Goal: Obtain resource: Obtain resource

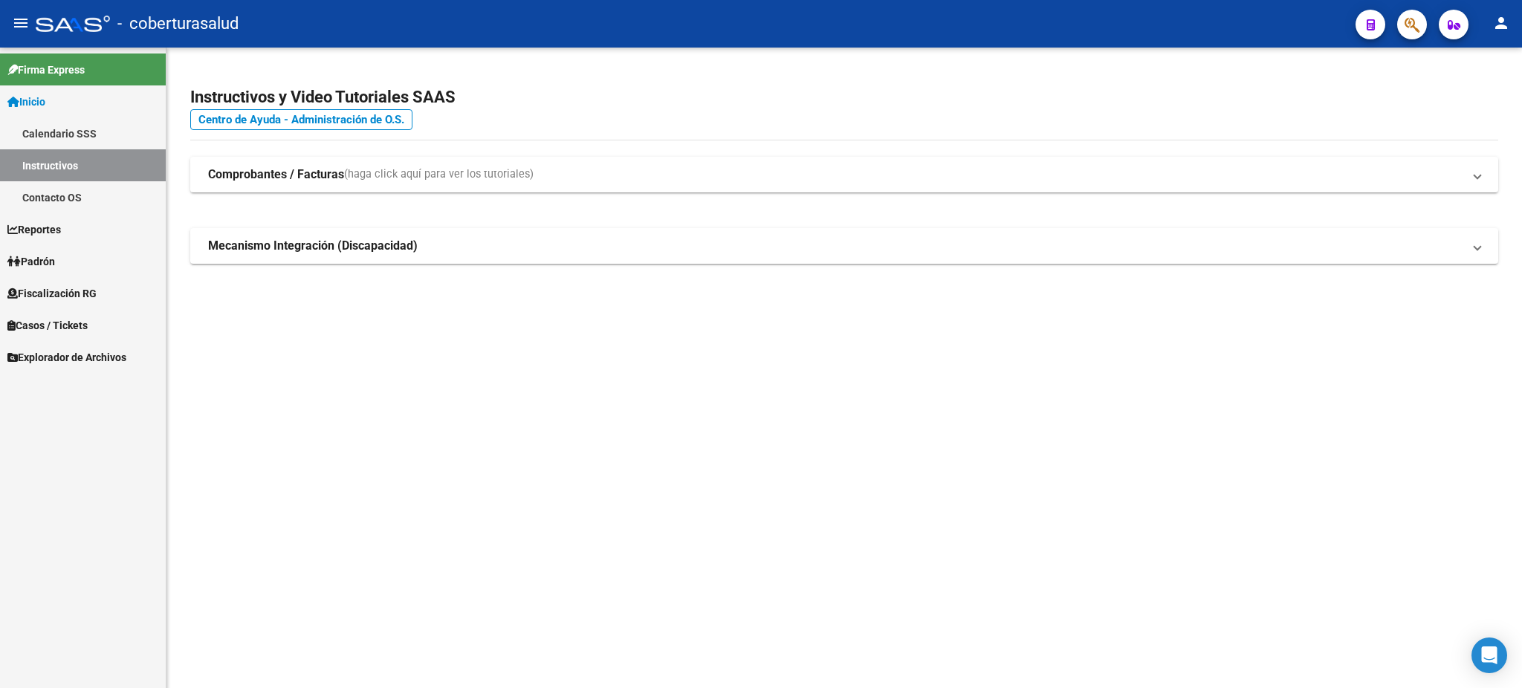
click at [61, 291] on span "Fiscalización RG" at bounding box center [51, 293] width 89 height 16
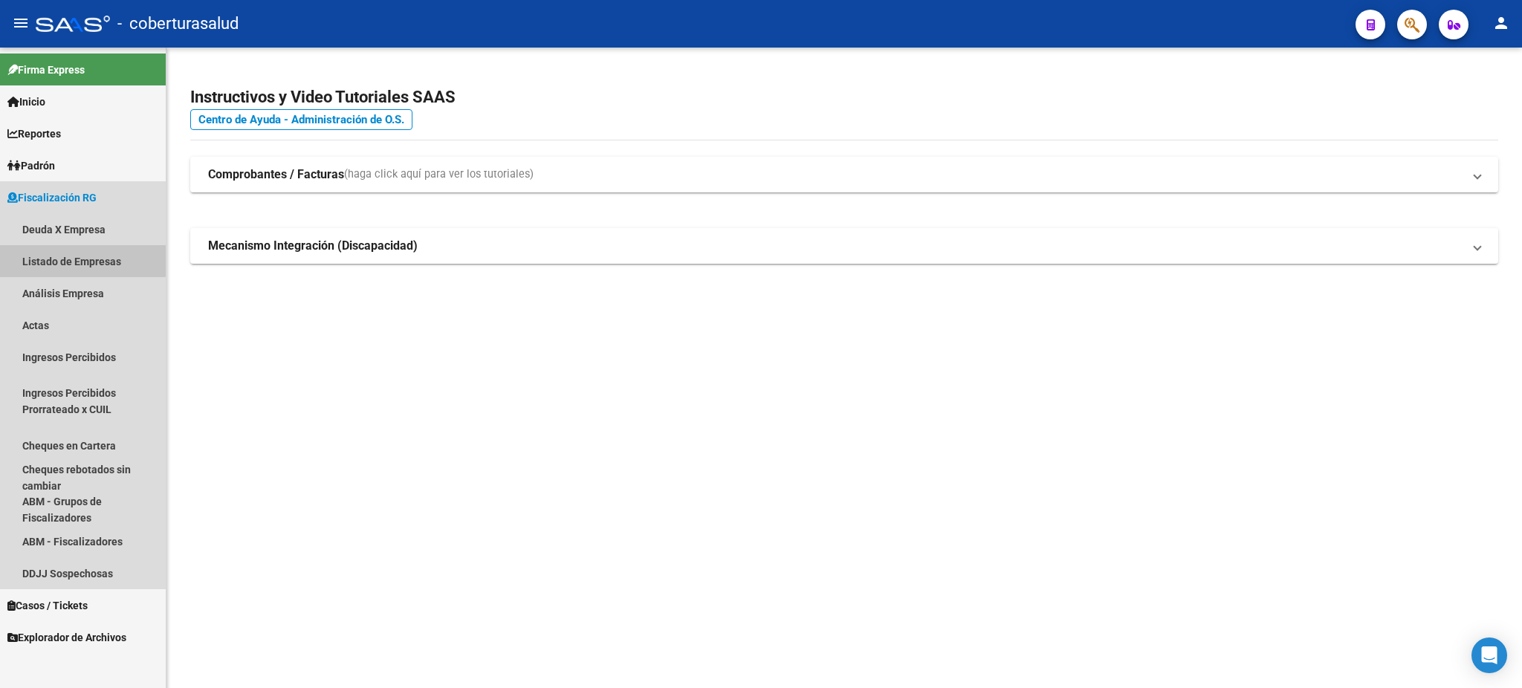
click at [69, 259] on link "Listado de Empresas" at bounding box center [83, 261] width 166 height 32
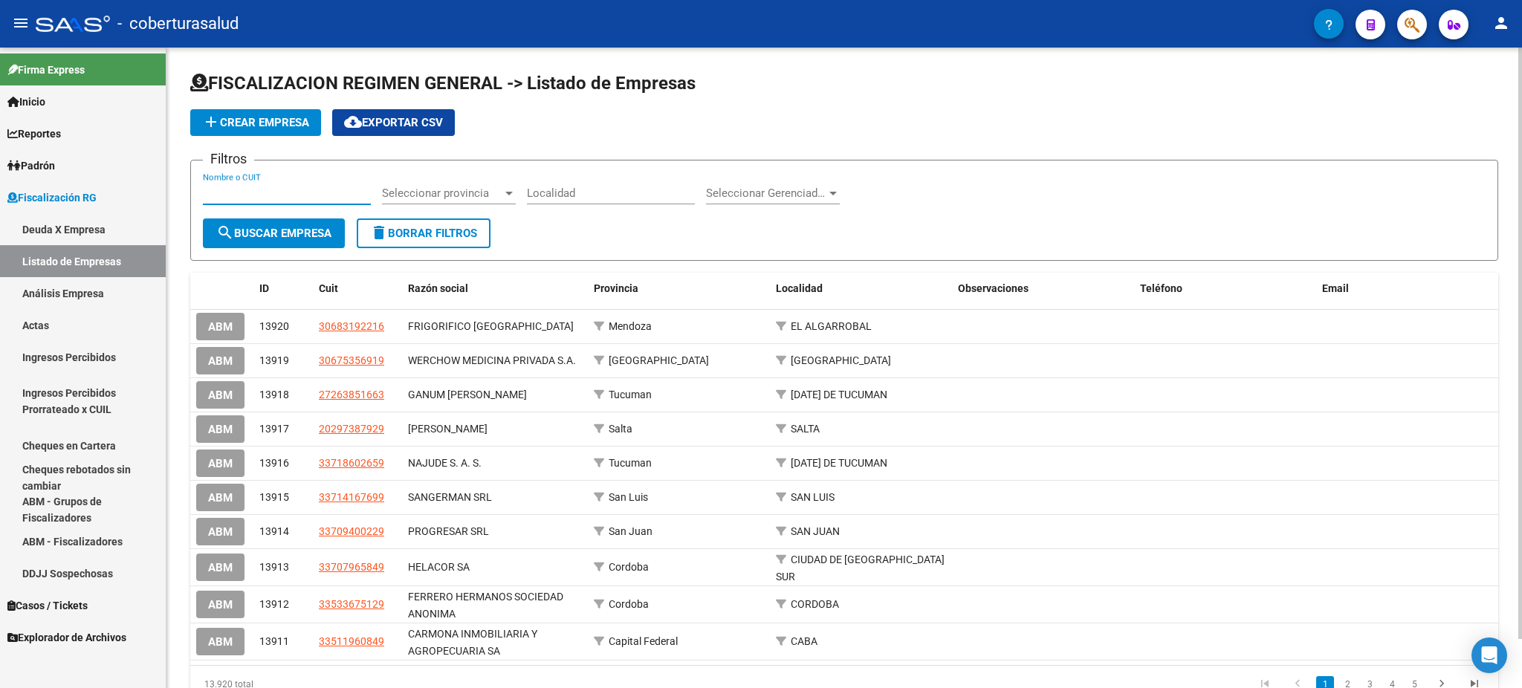
click at [302, 197] on input "Nombre o CUIT" at bounding box center [287, 192] width 168 height 13
paste input "30560498027"
type input "30560498027"
click at [286, 229] on span "search Buscar Empresa" at bounding box center [273, 233] width 115 height 13
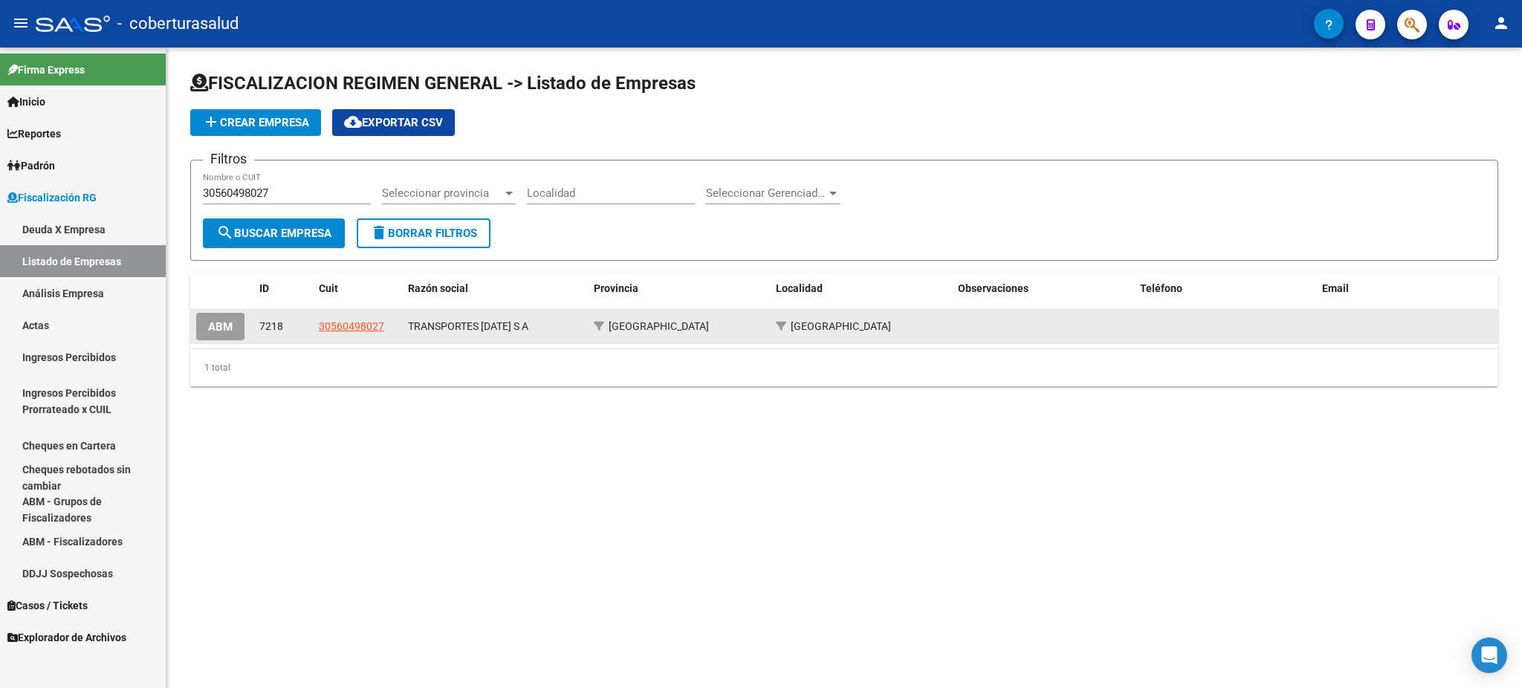
click at [353, 314] on datatable-body-cell "30560498027" at bounding box center [357, 326] width 89 height 33
click at [357, 324] on span "30560498027" at bounding box center [351, 326] width 65 height 12
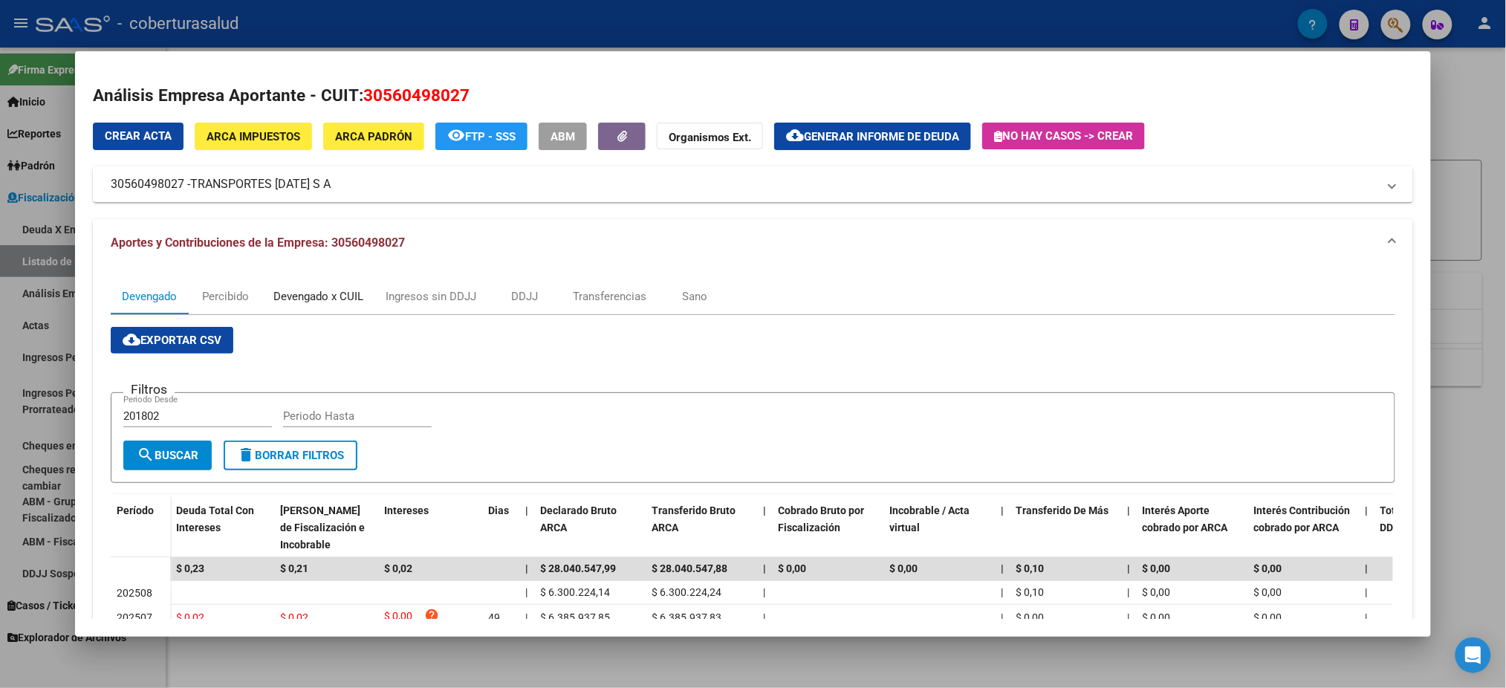
click at [310, 296] on div "Devengado x CUIL" at bounding box center [318, 296] width 90 height 16
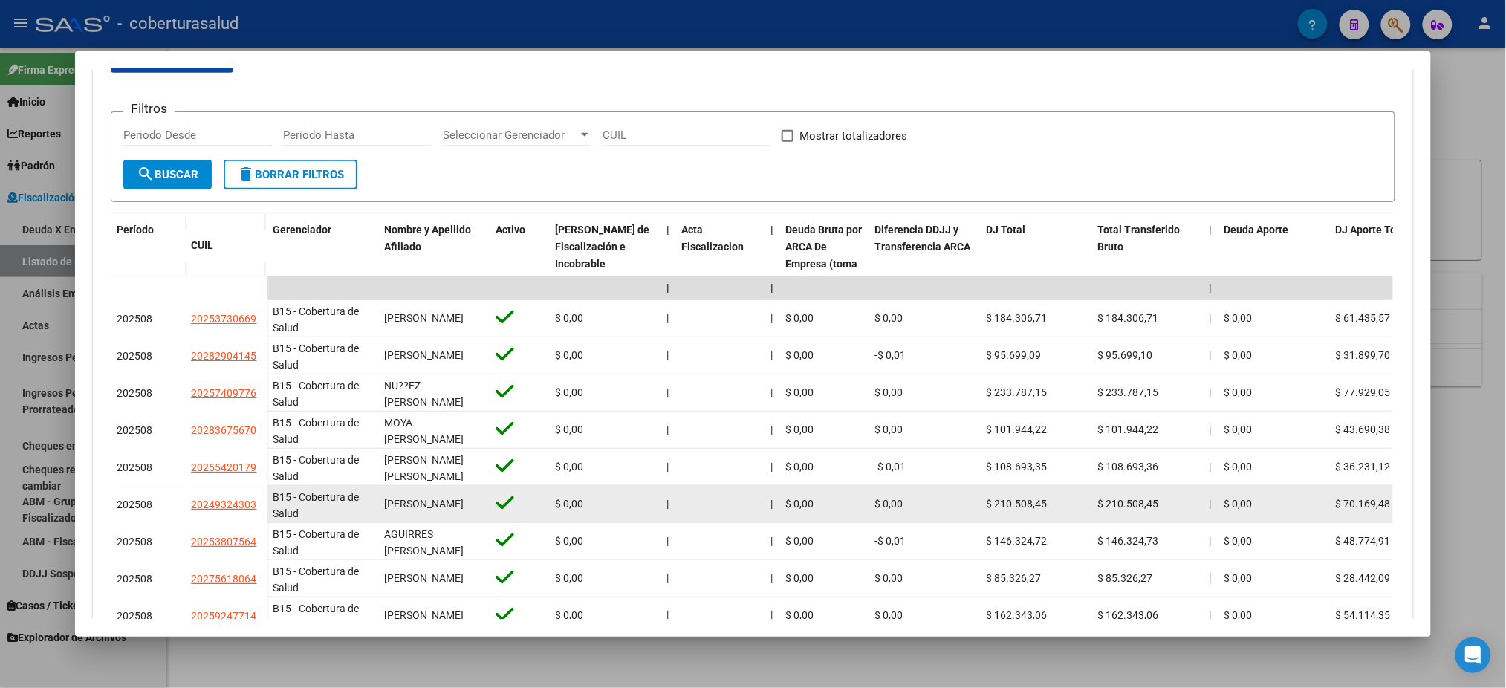
scroll to position [297, 0]
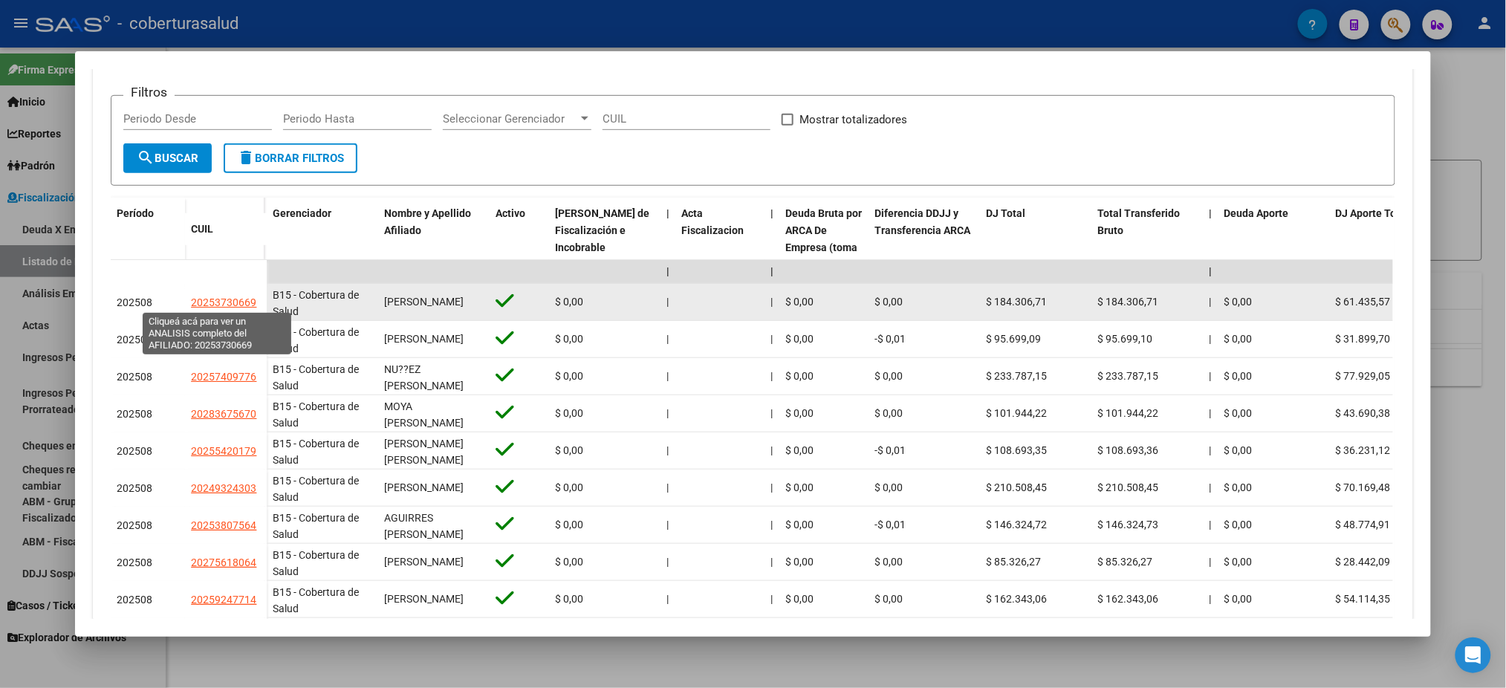
click at [221, 304] on span "20253730669" at bounding box center [223, 302] width 65 height 12
type textarea "20253730669"
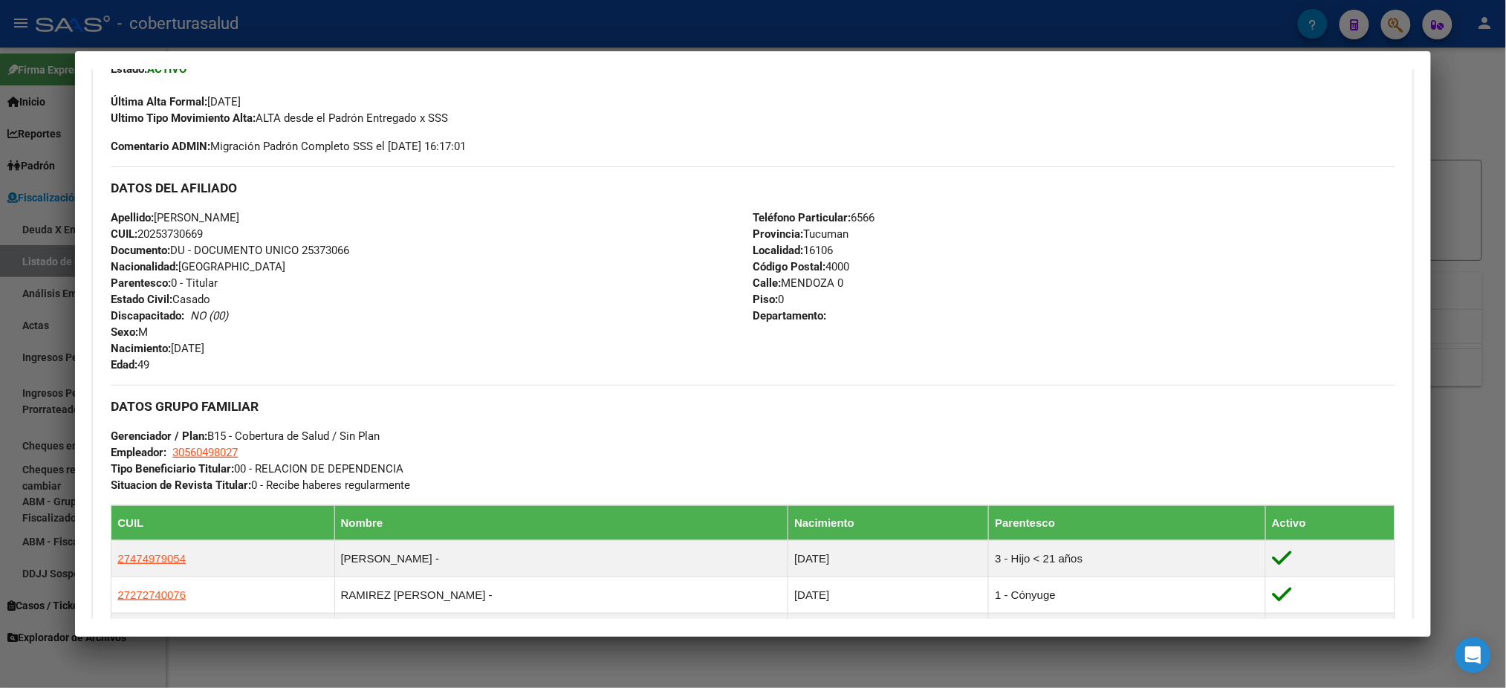
scroll to position [693, 0]
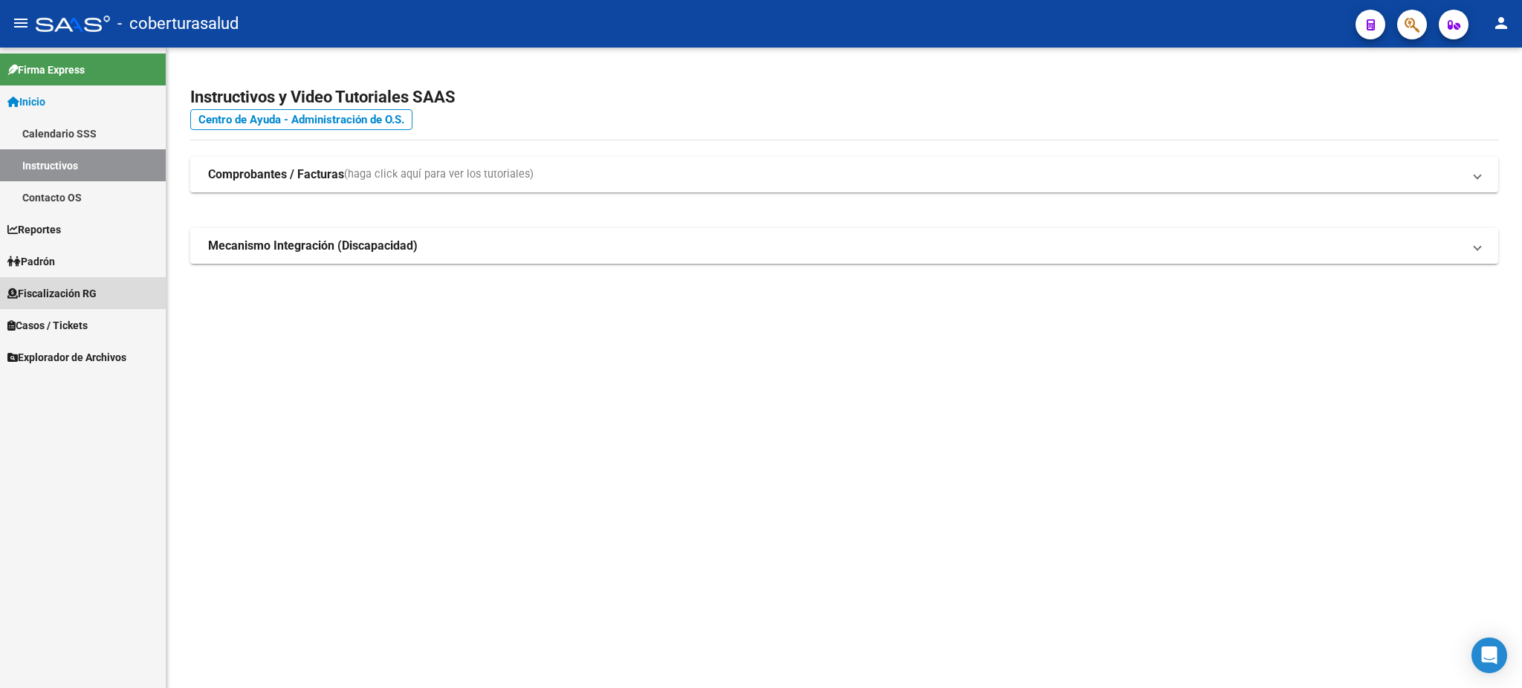
click at [74, 291] on span "Fiscalización RG" at bounding box center [51, 293] width 89 height 16
click at [55, 298] on span "Fiscalización RG" at bounding box center [51, 293] width 89 height 16
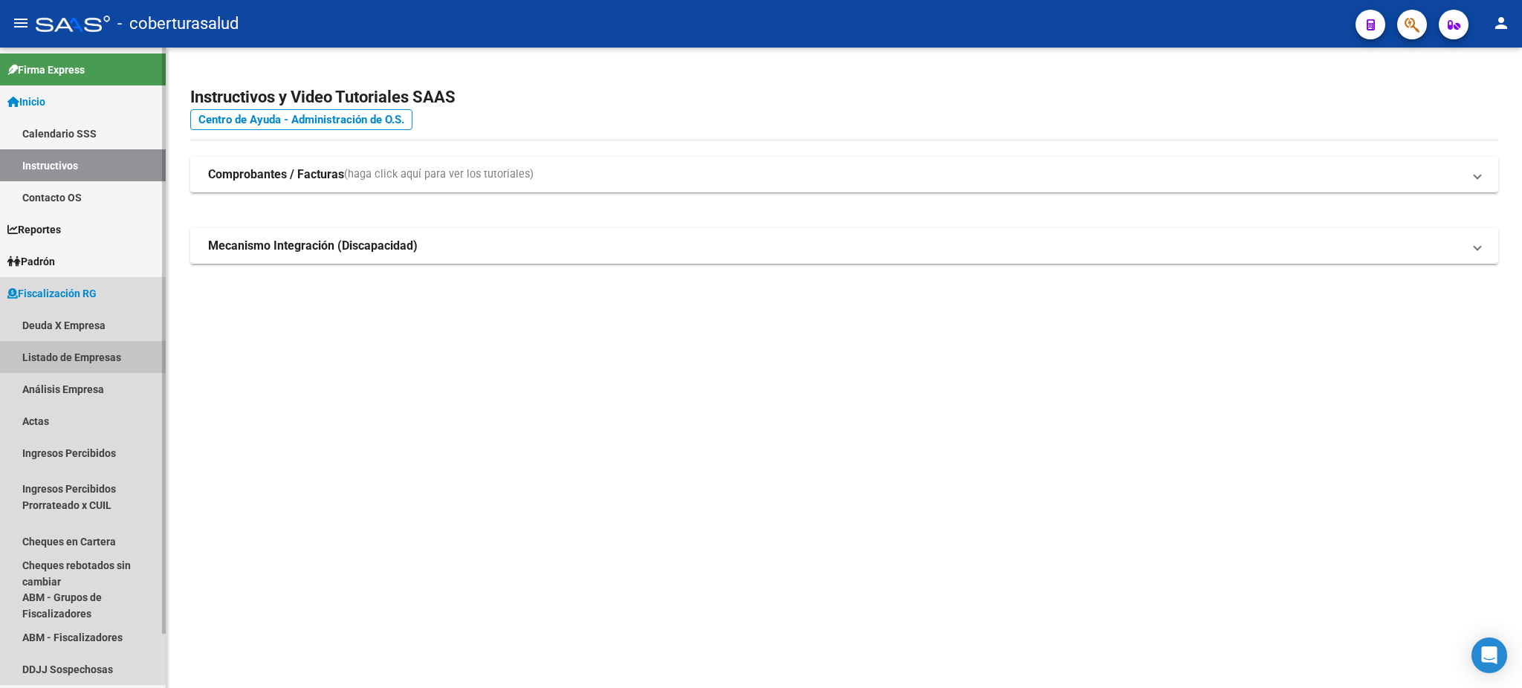
click at [68, 354] on link "Listado de Empresas" at bounding box center [83, 357] width 166 height 32
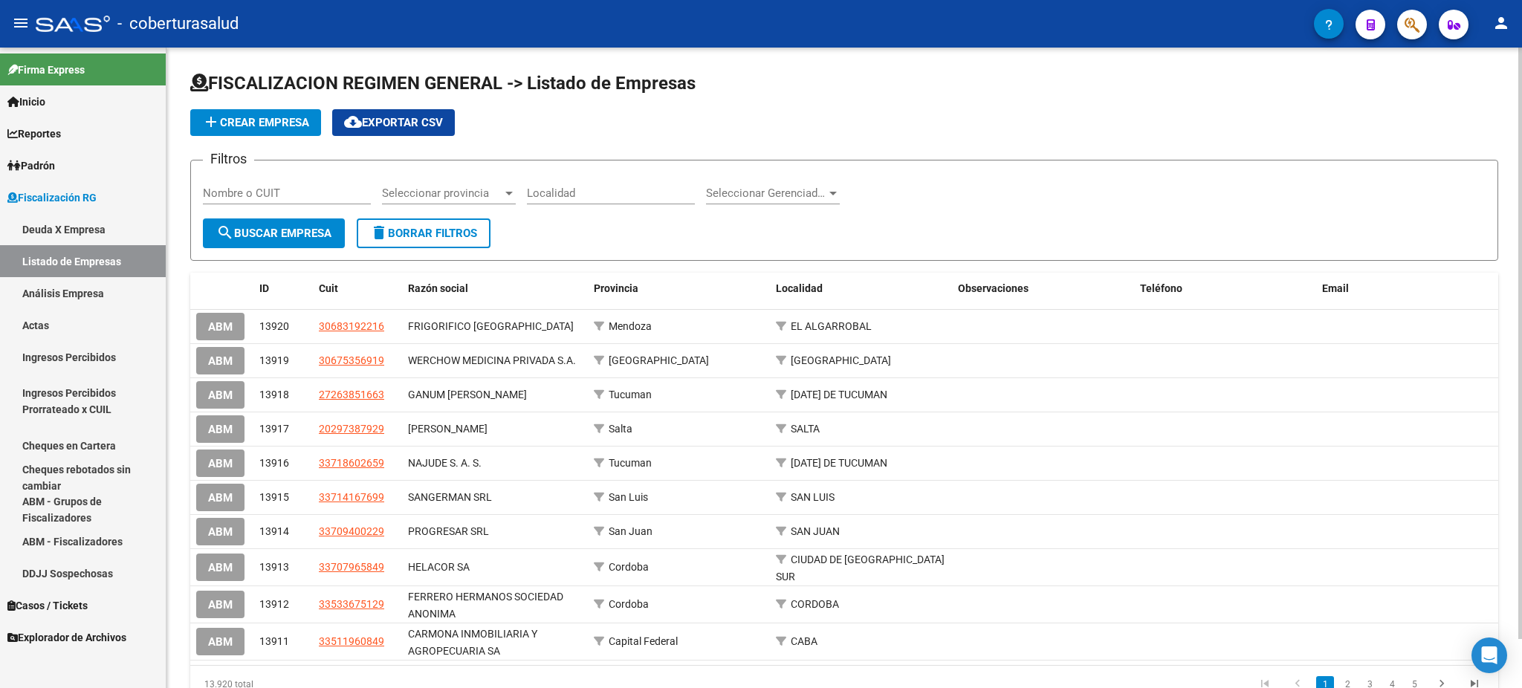
click at [317, 194] on input "Nombre o CUIT" at bounding box center [287, 192] width 168 height 13
paste input "20253730669"
click at [279, 233] on span "search Buscar Empresa" at bounding box center [273, 233] width 115 height 13
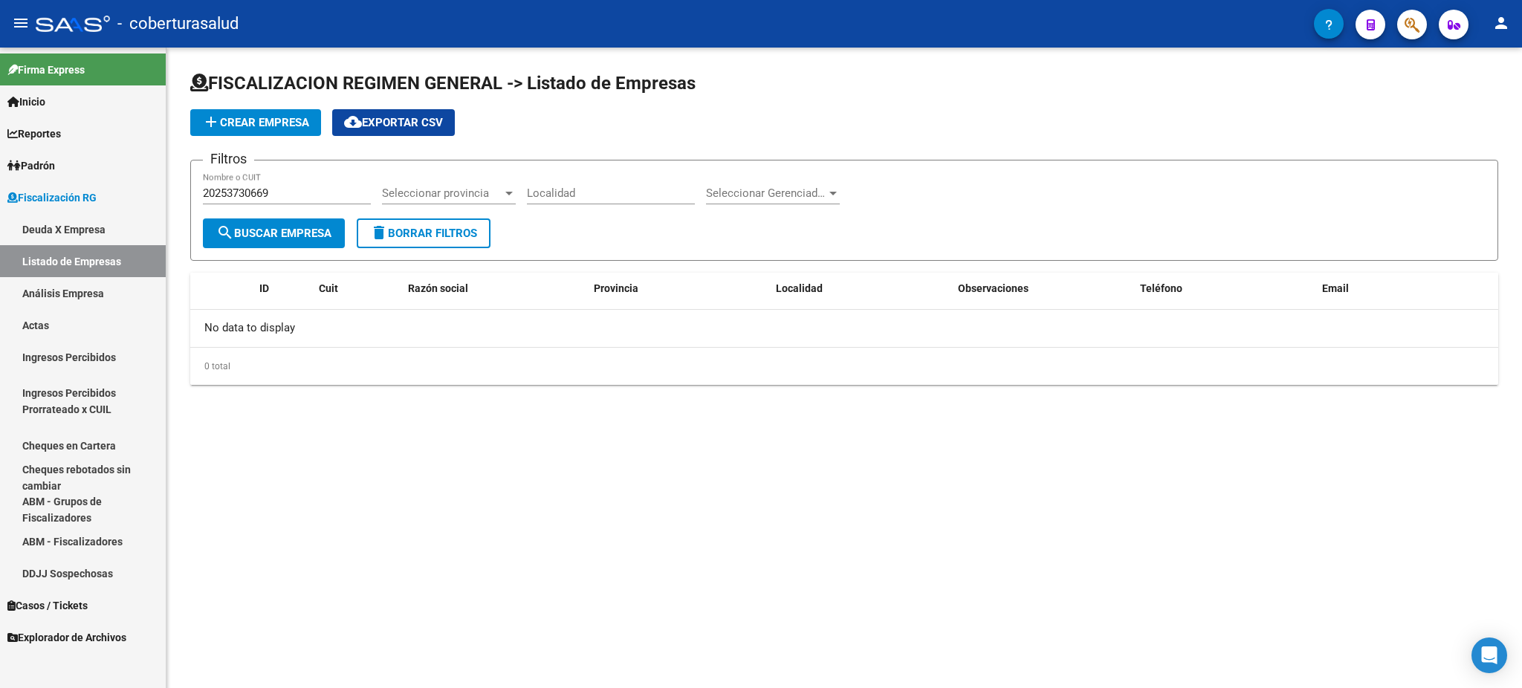
click at [267, 178] on div "20253730669 Nombre o CUIT" at bounding box center [287, 188] width 168 height 32
click at [270, 179] on div "20253730669 Nombre o CUIT" at bounding box center [287, 188] width 168 height 32
click at [270, 183] on div "20253730669 Nombre o CUIT" at bounding box center [287, 188] width 168 height 32
click at [267, 189] on input "20253730669" at bounding box center [287, 192] width 168 height 13
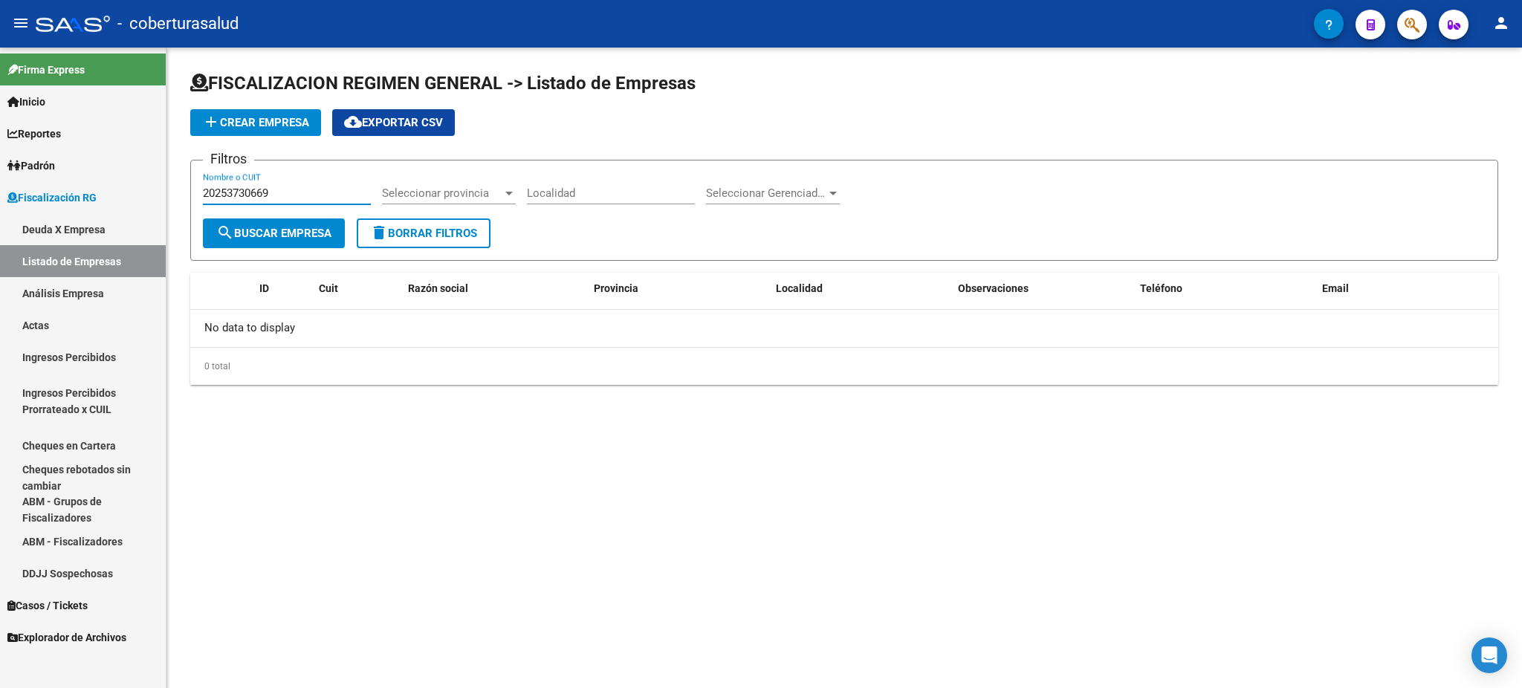
click at [267, 189] on input "20253730669" at bounding box center [287, 192] width 168 height 13
paste input "30560498027"
type input "30560498027"
click at [279, 230] on span "search Buscar Empresa" at bounding box center [273, 233] width 115 height 13
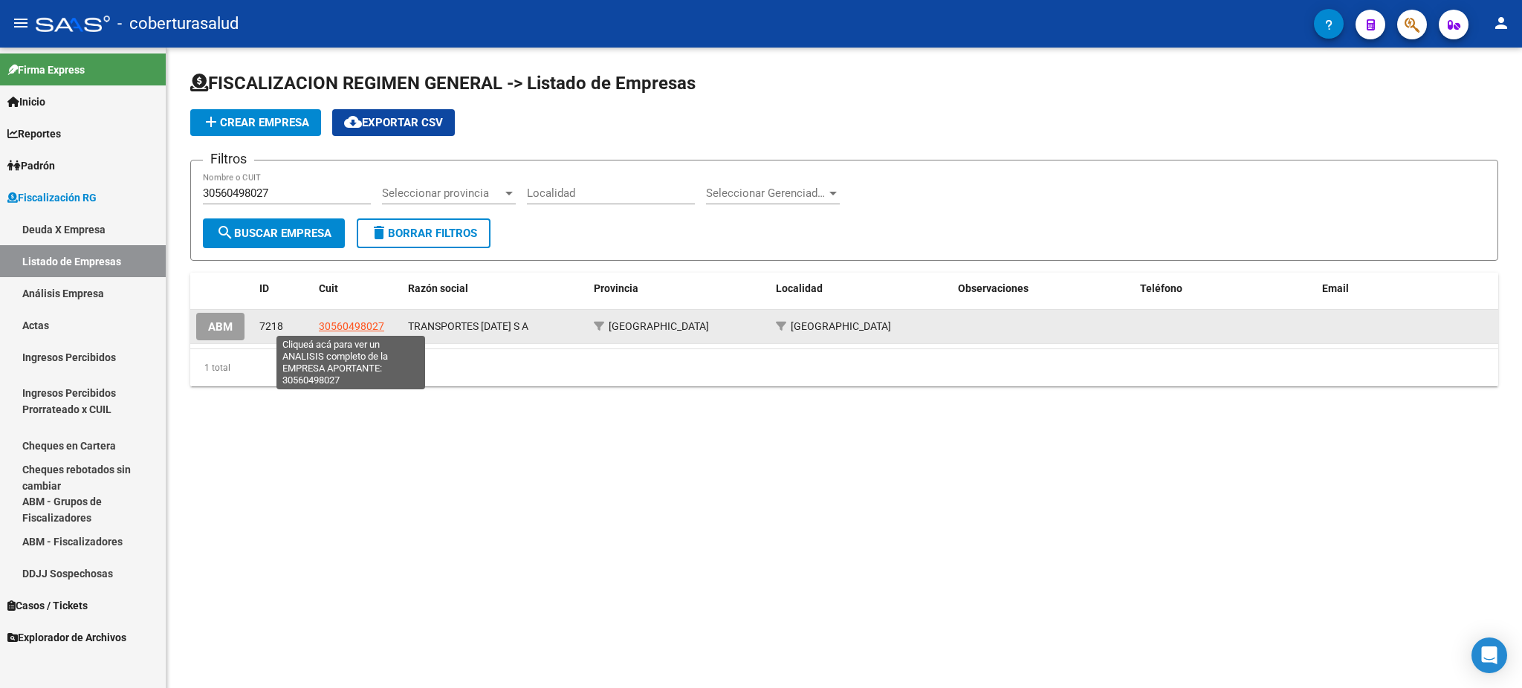
click at [363, 322] on span "30560498027" at bounding box center [351, 326] width 65 height 12
type textarea "30560498027"
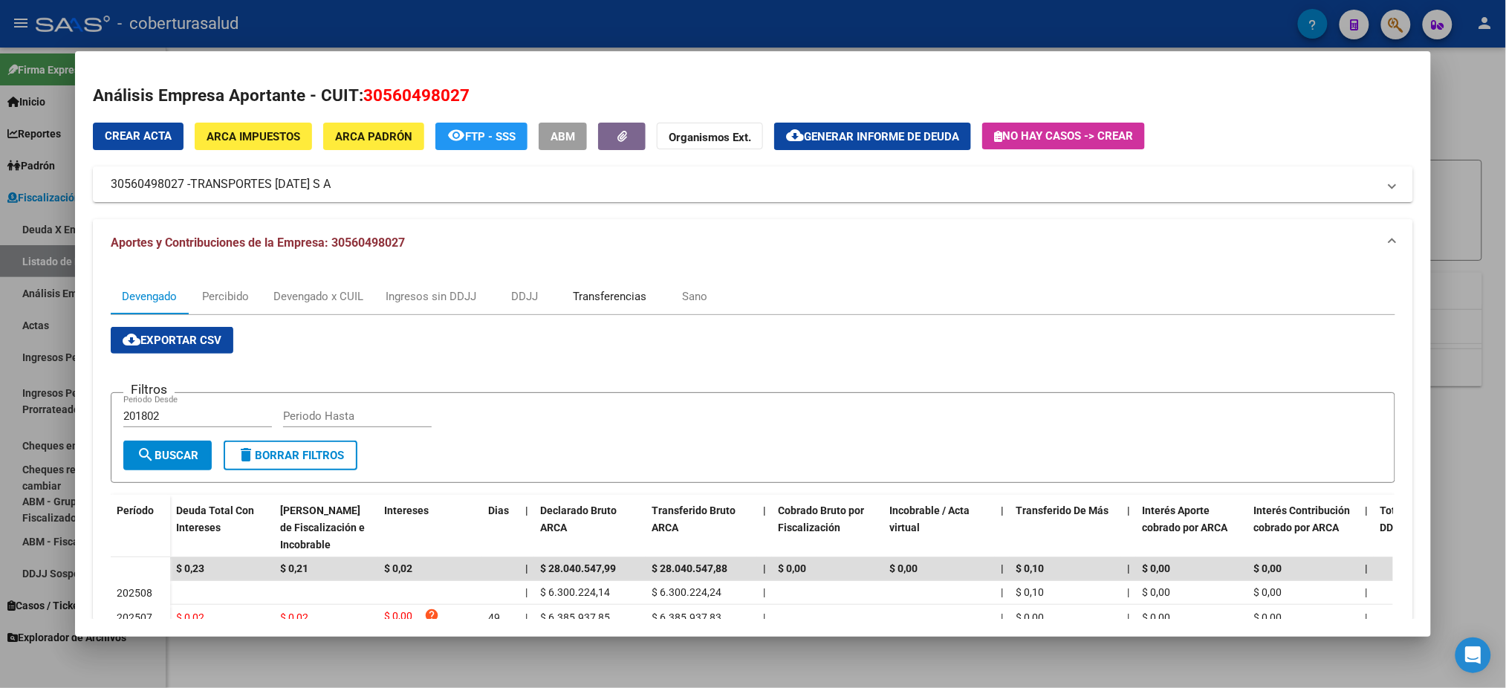
click at [600, 292] on div "Transferencias" at bounding box center [610, 296] width 74 height 16
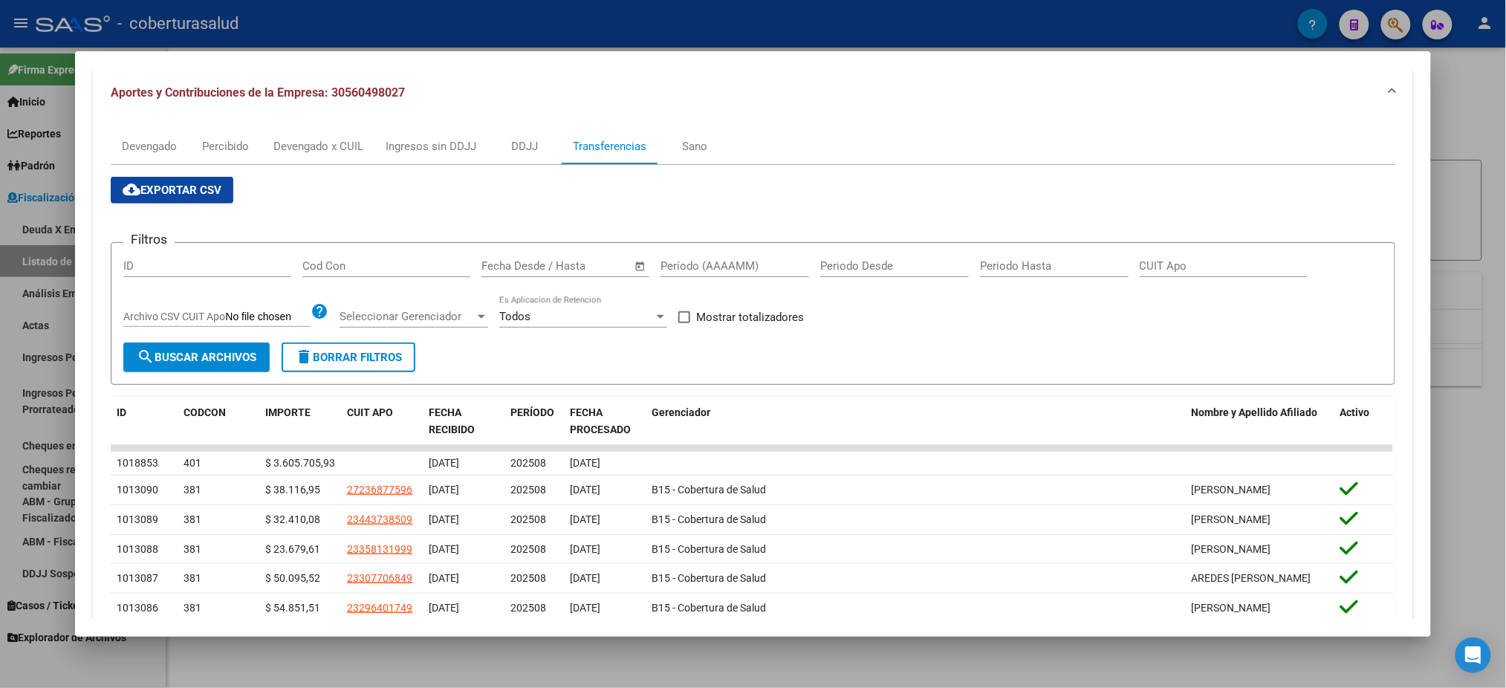
scroll to position [198, 0]
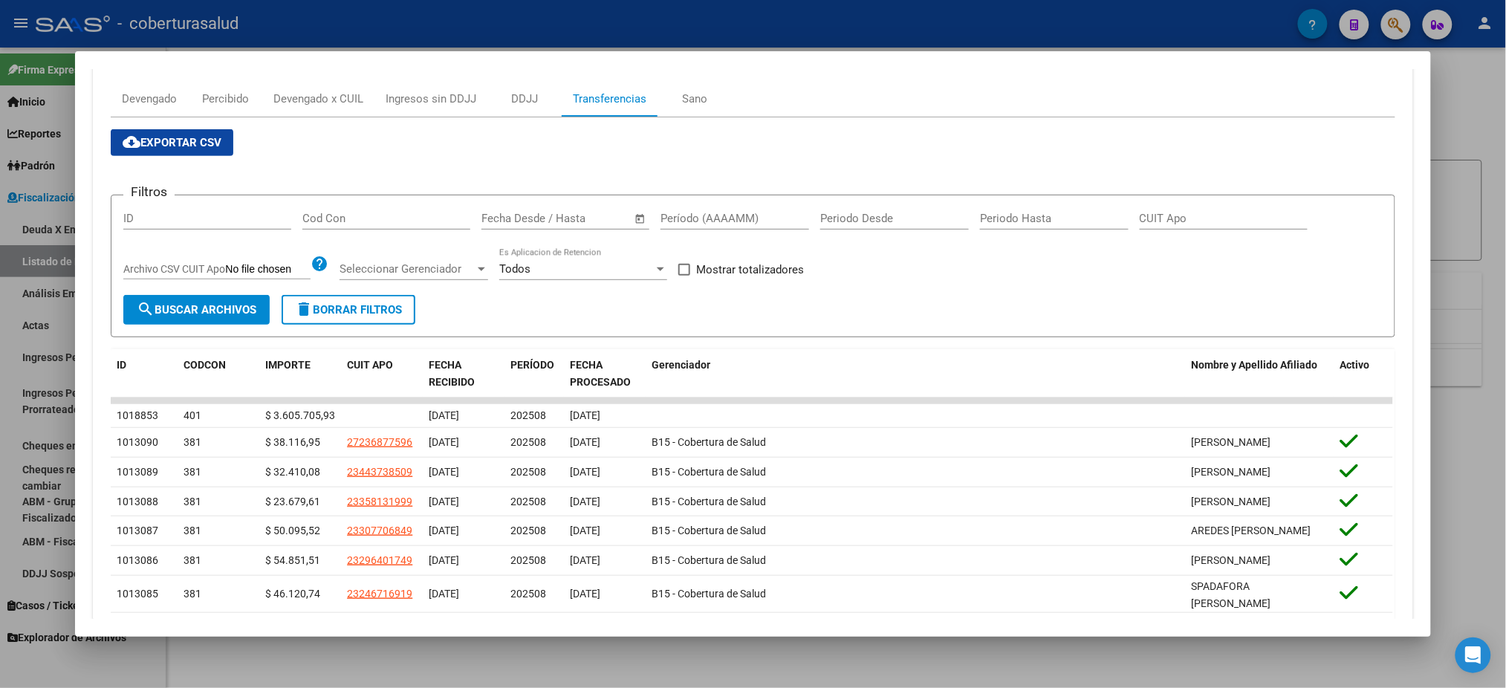
click at [504, 221] on input "text" at bounding box center [511, 218] width 60 height 13
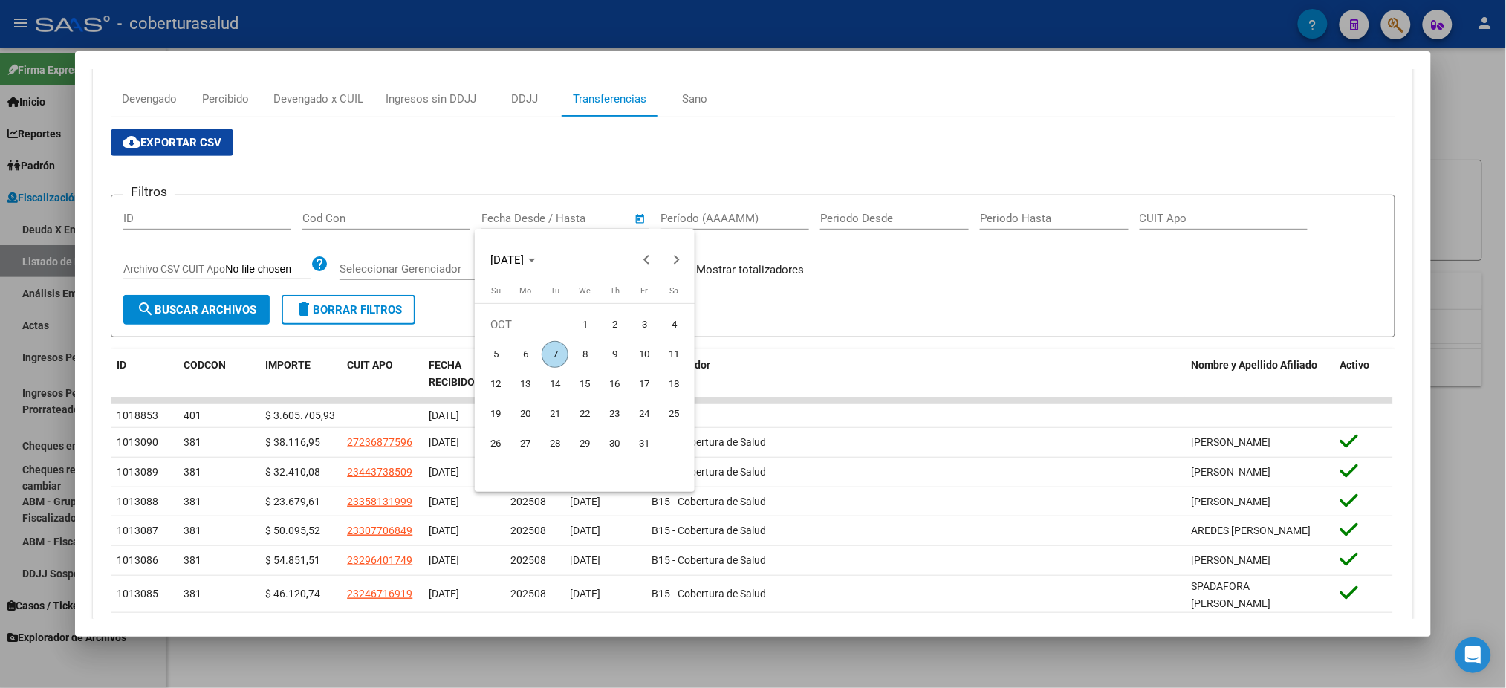
click at [707, 211] on div at bounding box center [753, 344] width 1506 height 688
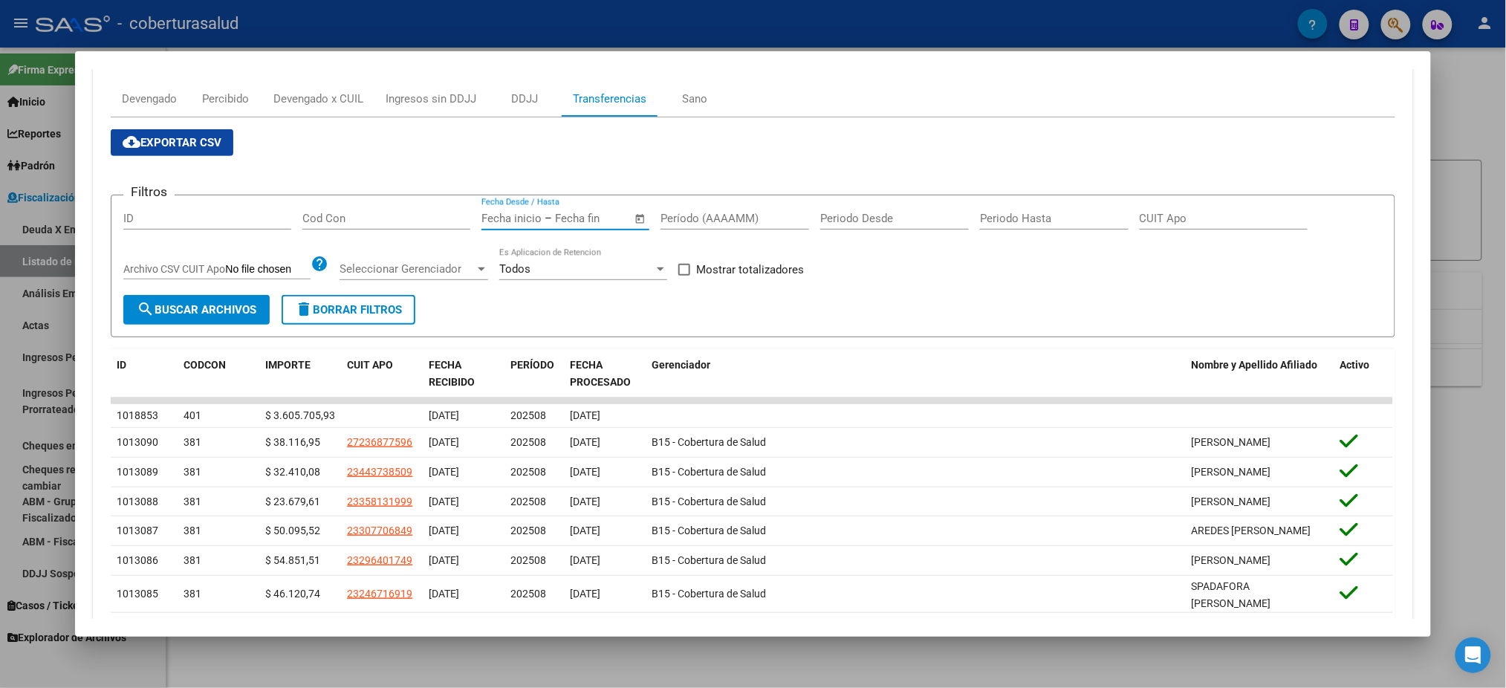
click at [709, 212] on input "Período (AAAAMM)" at bounding box center [735, 218] width 149 height 13
type input "202508"
click at [167, 308] on span "search Buscar Archivos" at bounding box center [197, 309] width 120 height 13
click at [0, 379] on div at bounding box center [753, 344] width 1506 height 688
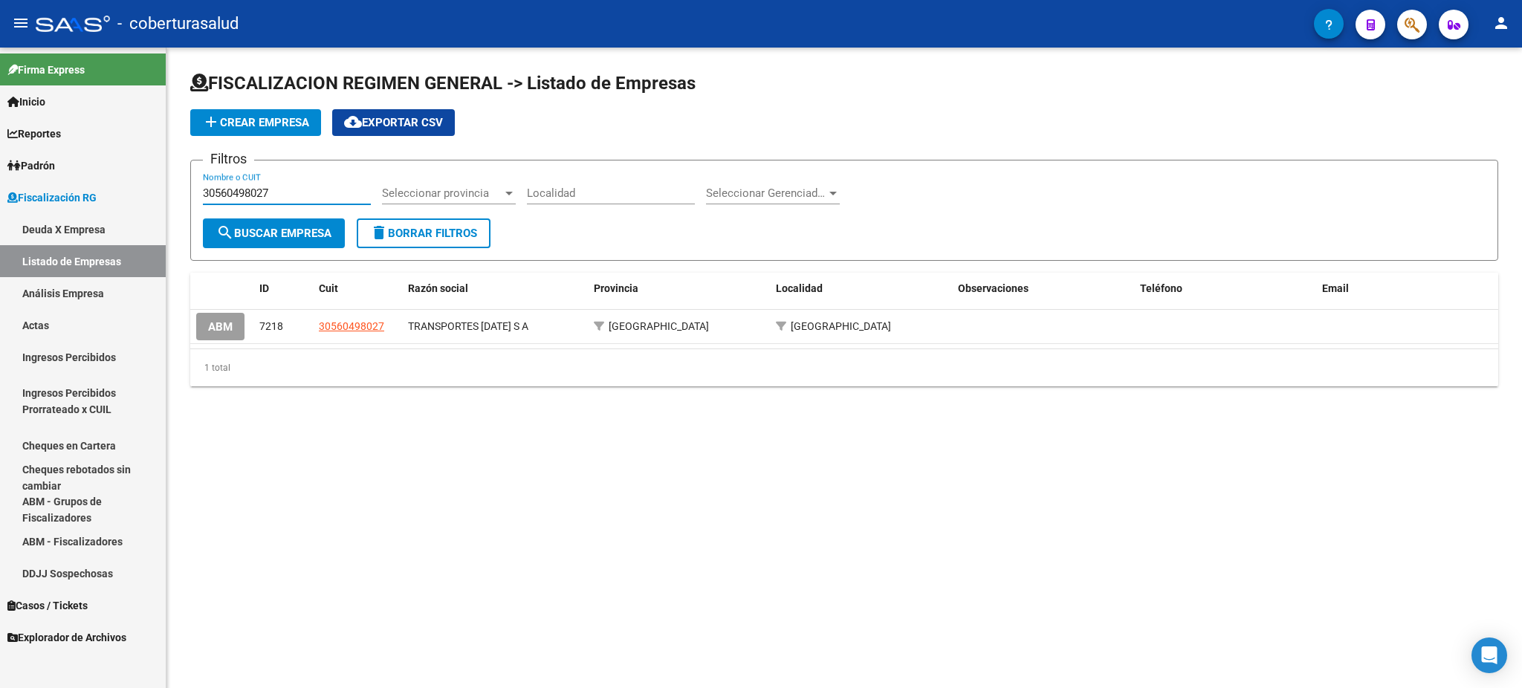
drag, startPoint x: 277, startPoint y: 193, endPoint x: 100, endPoint y: 193, distance: 177.6
click at [100, 193] on mat-sidenav-container "Firma Express Inicio Calendario SSS Instructivos Contacto OS Reportes Ingresos …" at bounding box center [761, 368] width 1522 height 640
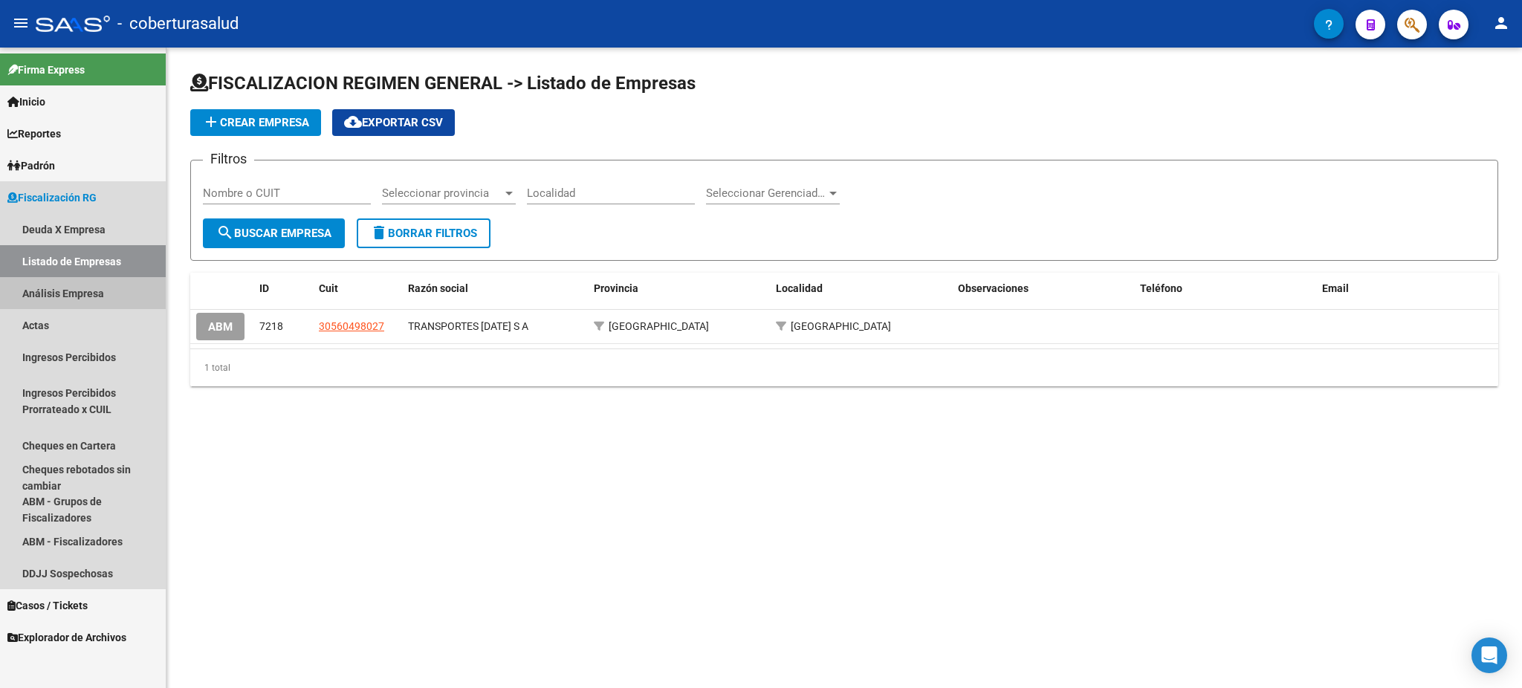
click at [68, 285] on link "Análisis Empresa" at bounding box center [83, 293] width 166 height 32
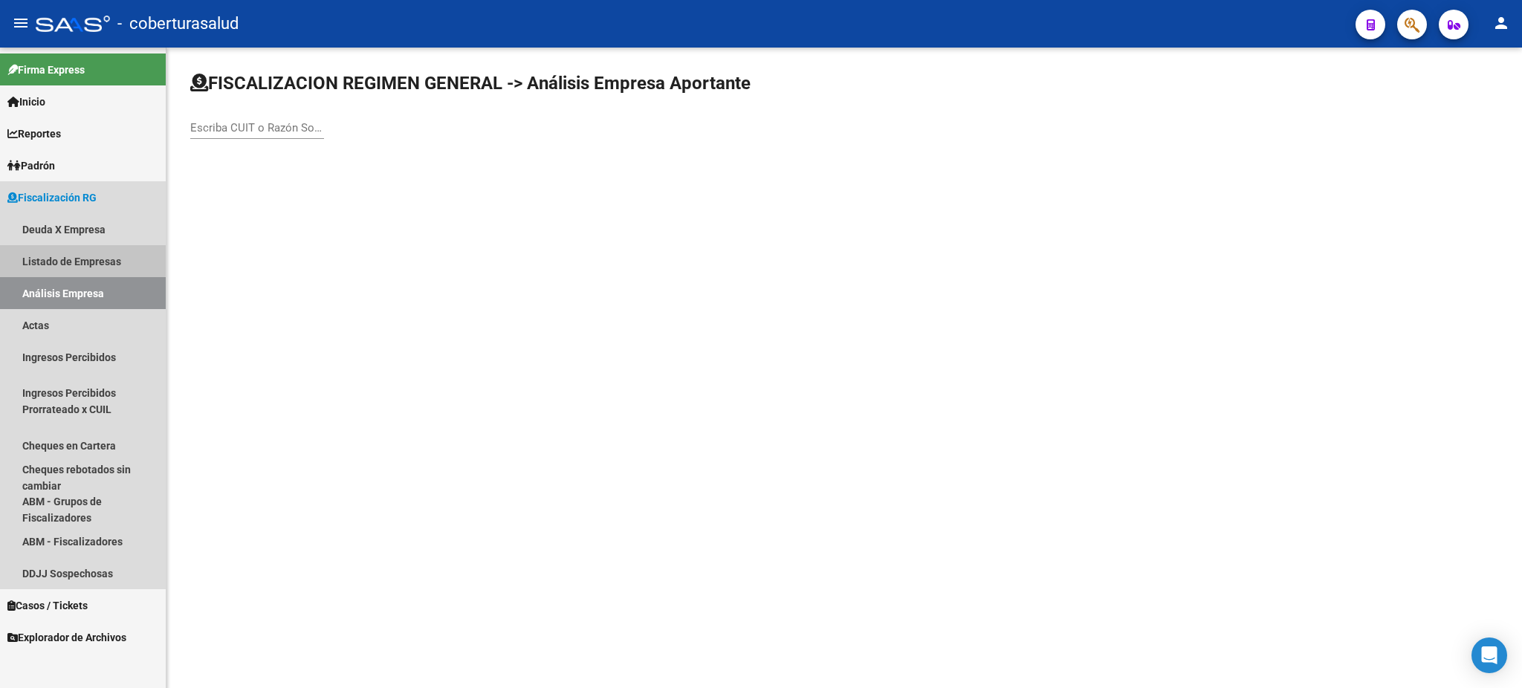
click at [61, 259] on link "Listado de Empresas" at bounding box center [83, 261] width 166 height 32
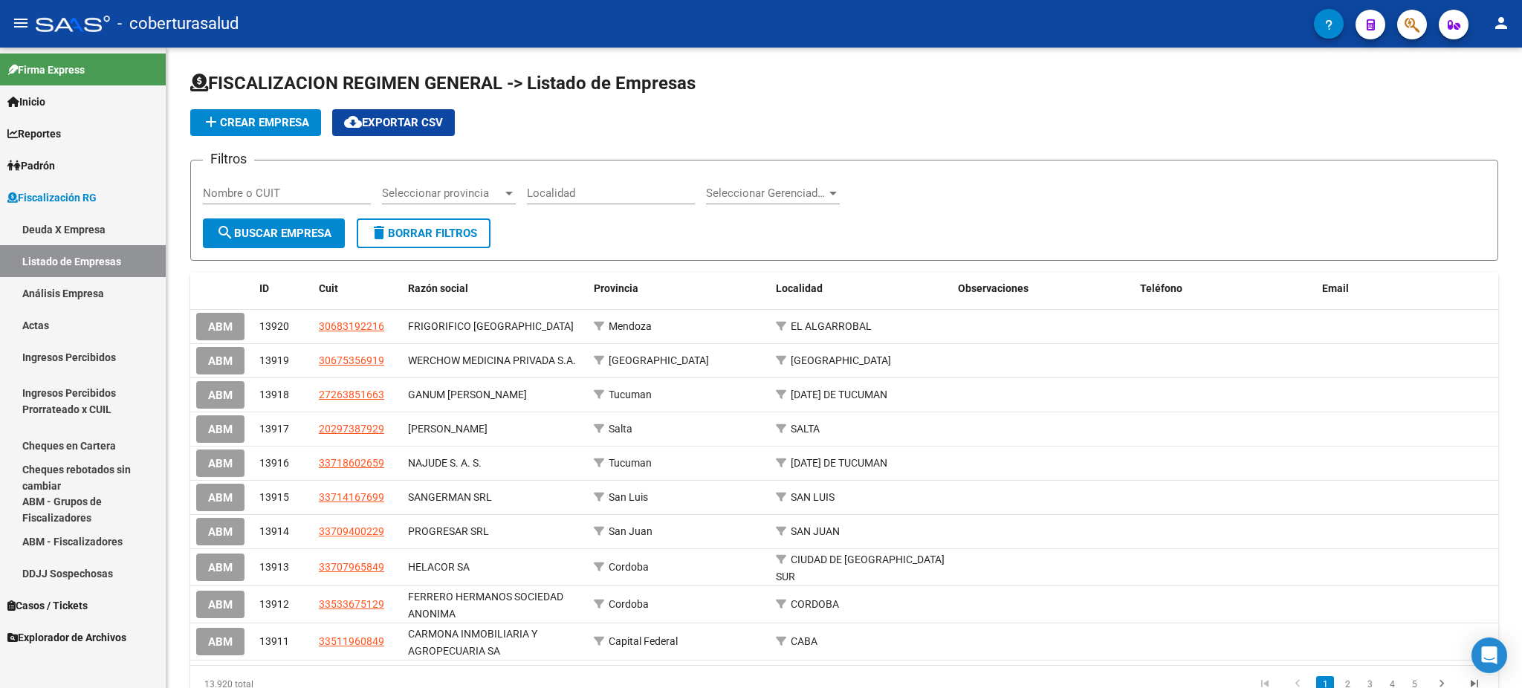
click at [71, 236] on link "Deuda X Empresa" at bounding box center [83, 229] width 166 height 32
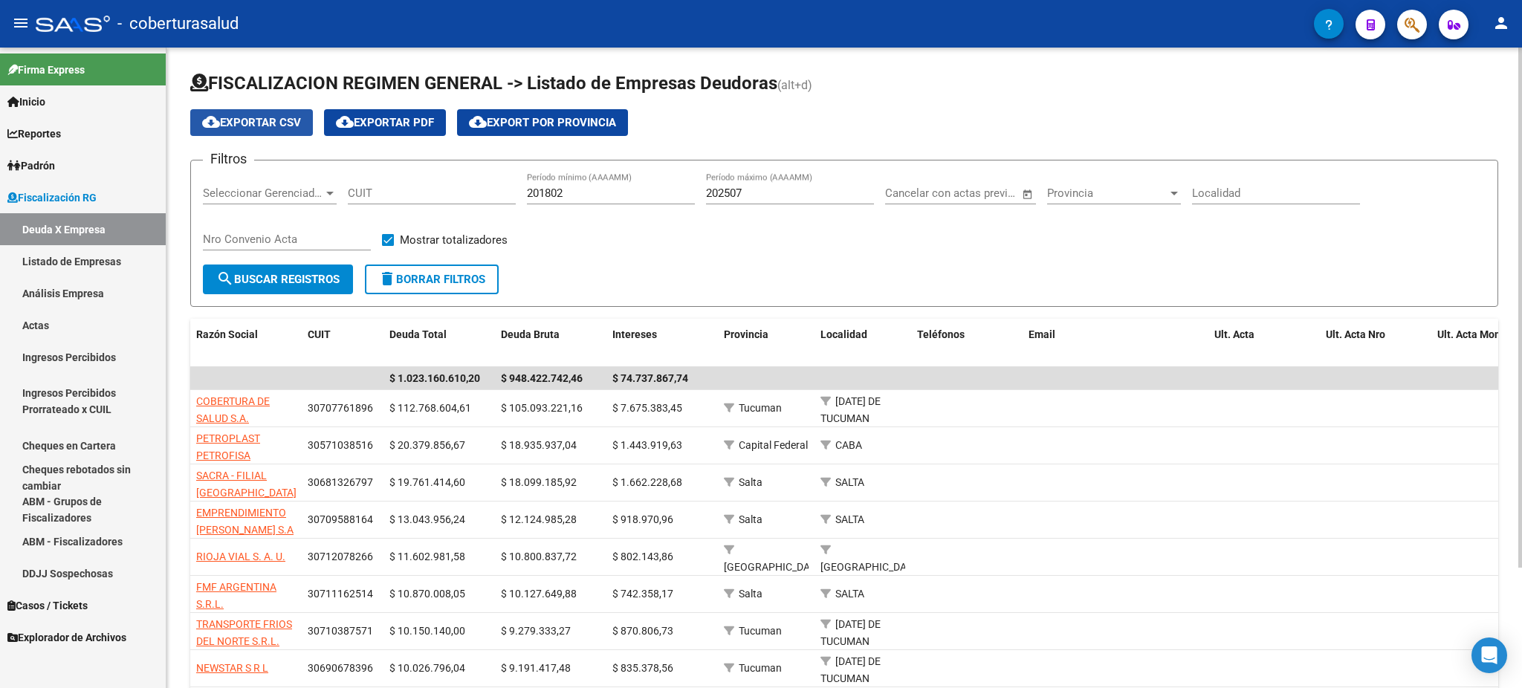
click at [264, 117] on span "cloud_download Exportar CSV" at bounding box center [251, 122] width 99 height 13
